Goal: Transaction & Acquisition: Obtain resource

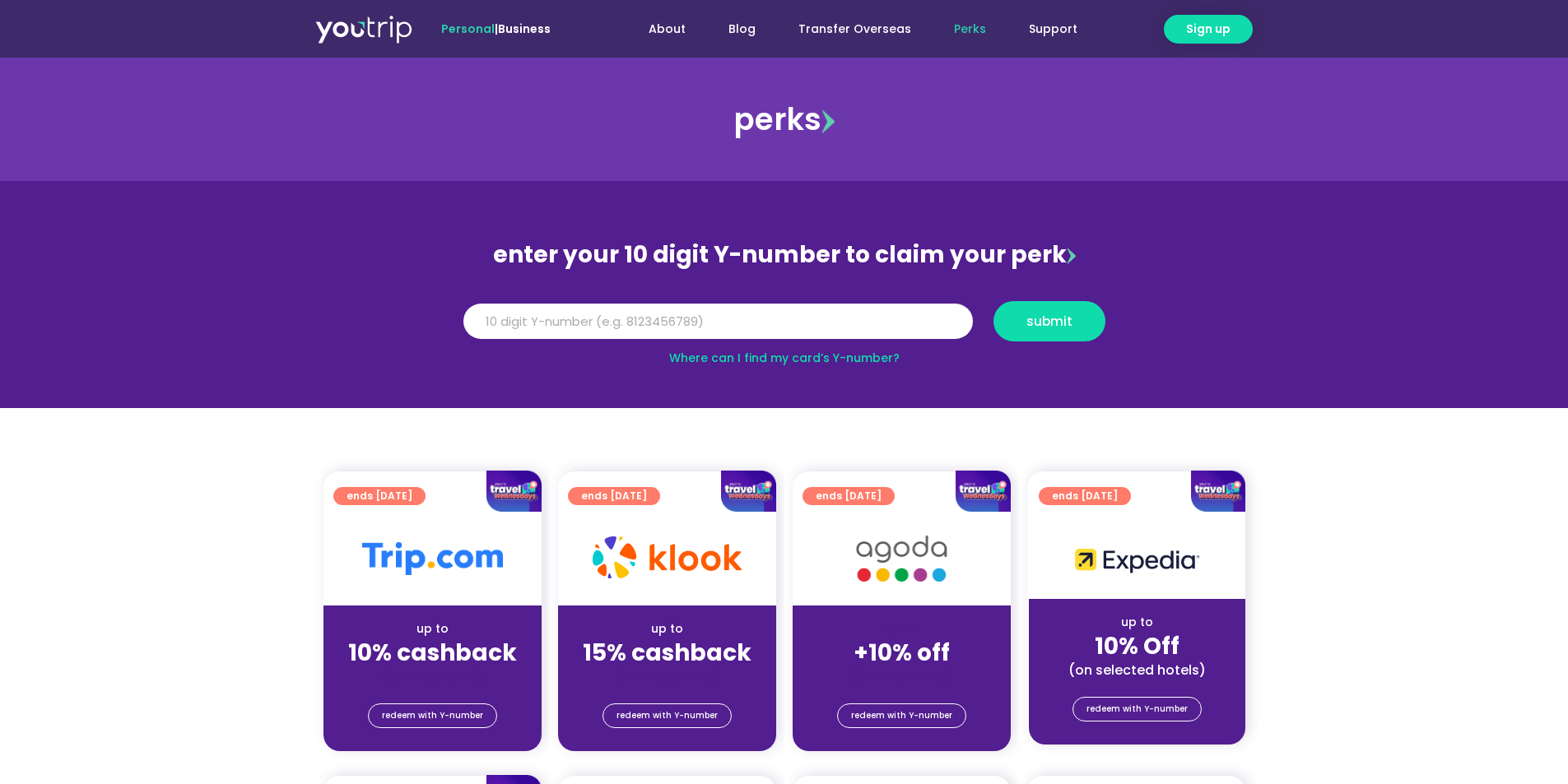
click at [384, 29] on img at bounding box center [364, 28] width 97 height 30
click at [741, 582] on div at bounding box center [667, 559] width 219 height 94
click at [665, 734] on div "redeem with Y-number" at bounding box center [667, 718] width 219 height 65
click at [691, 630] on div "up to" at bounding box center [668, 629] width 192 height 17
